Goal: Navigation & Orientation: Go to known website

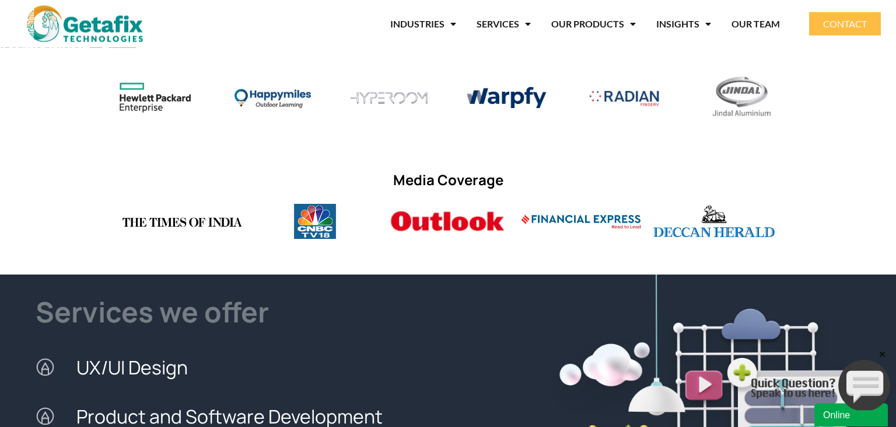
scroll to position [1002, 0]
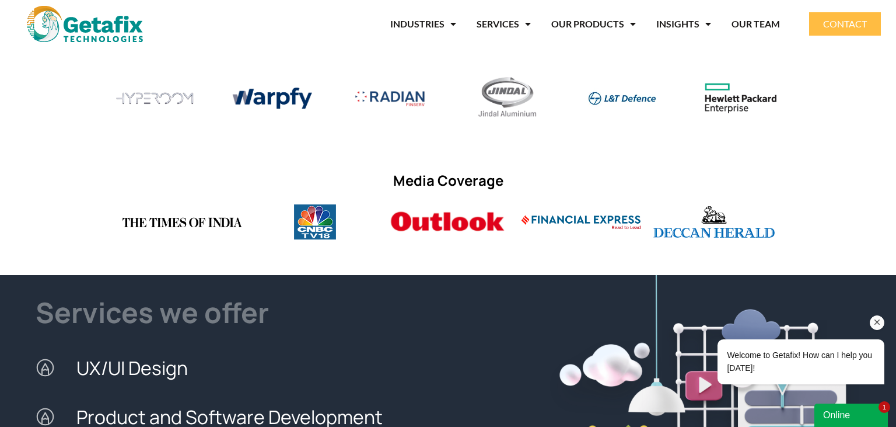
click at [884, 319] on div "Chat attention grabber" at bounding box center [877, 322] width 15 height 15
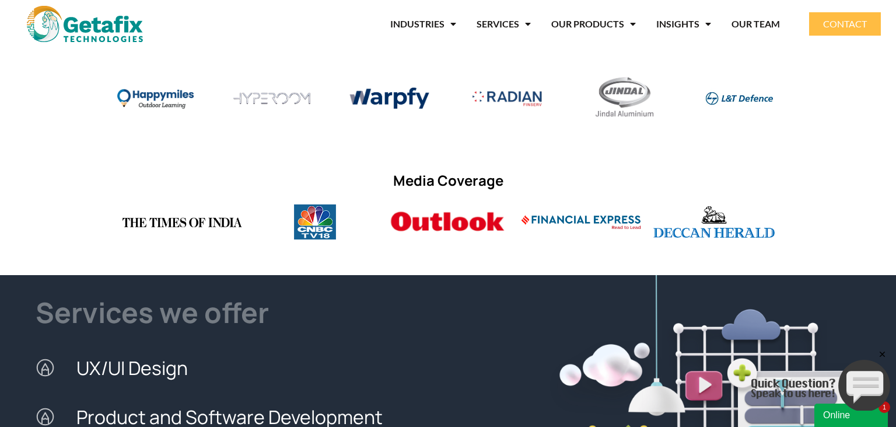
click at [884, 355] on icon "Close" at bounding box center [883, 354] width 11 height 11
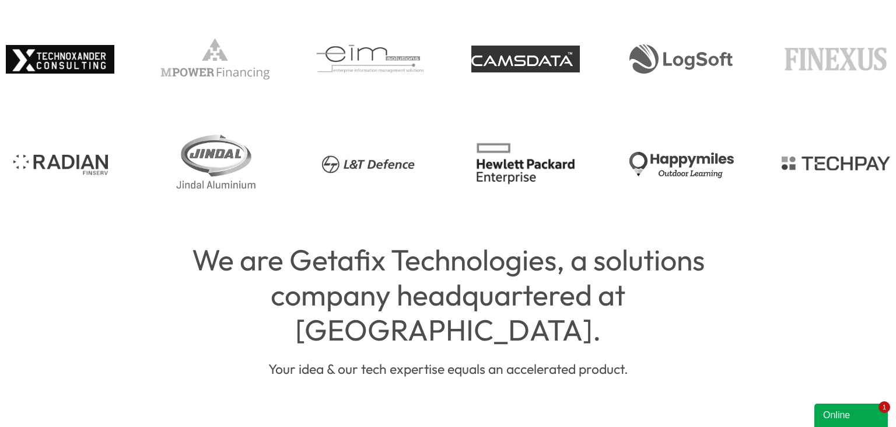
scroll to position [385, 0]
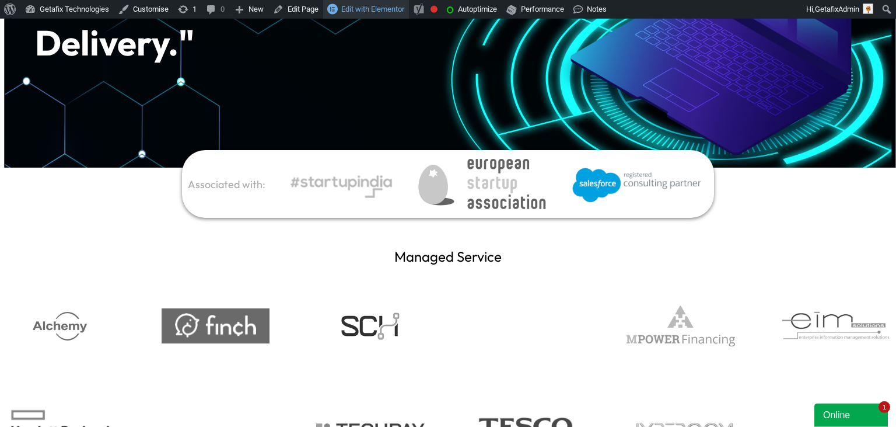
scroll to position [56, 0]
